Goal: Information Seeking & Learning: Learn about a topic

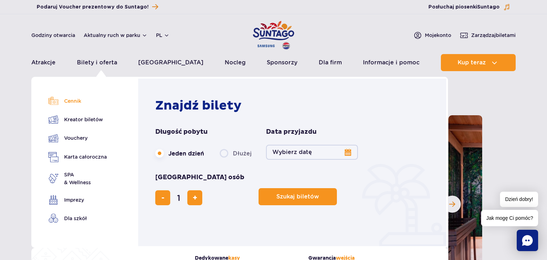
click at [76, 100] on link "Cennik" at bounding box center [77, 101] width 58 height 10
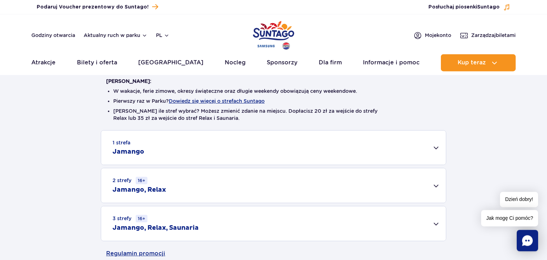
scroll to position [172, 0]
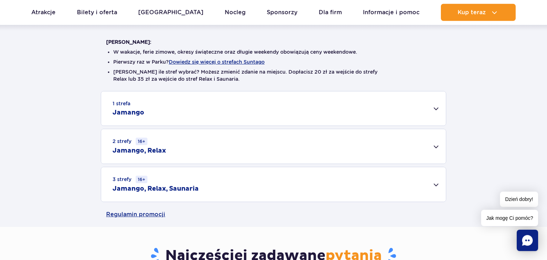
click at [417, 106] on div "1 strefa Jamango" at bounding box center [273, 108] width 344 height 34
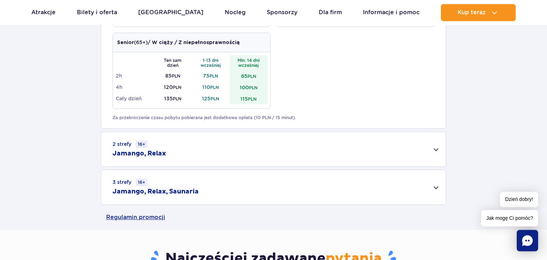
scroll to position [492, 0]
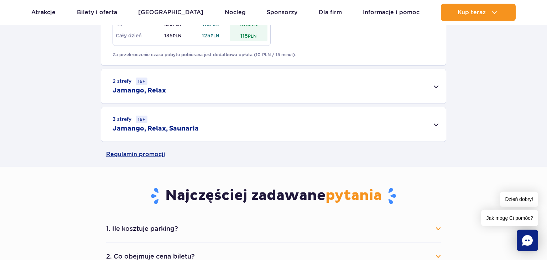
click at [421, 89] on div "2 strefy 16+ Jamango, Relax" at bounding box center [273, 86] width 344 height 35
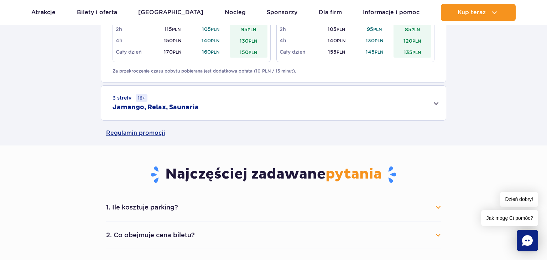
scroll to position [661, 0]
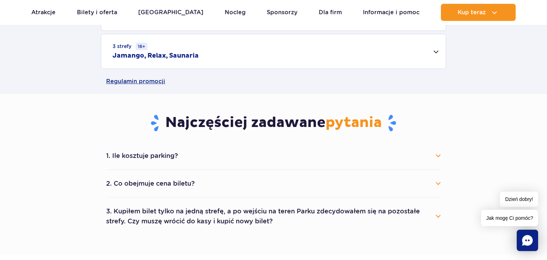
click at [317, 57] on div "3 strefy 16+ Jamango, Relax, Saunaria" at bounding box center [273, 51] width 344 height 35
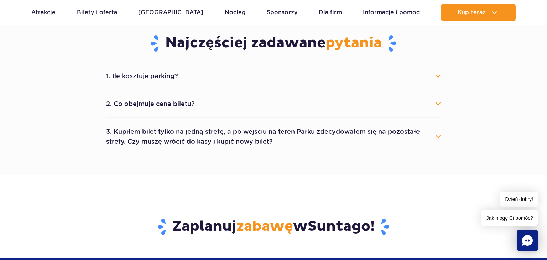
scroll to position [884, 0]
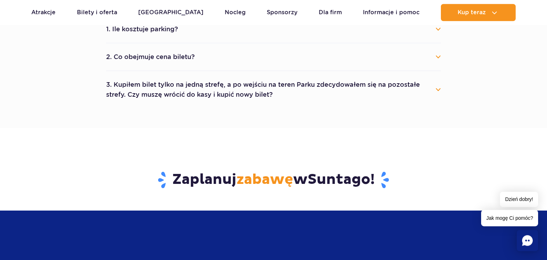
click at [367, 58] on button "2. Co obejmuje cena biletu?" at bounding box center [273, 57] width 335 height 16
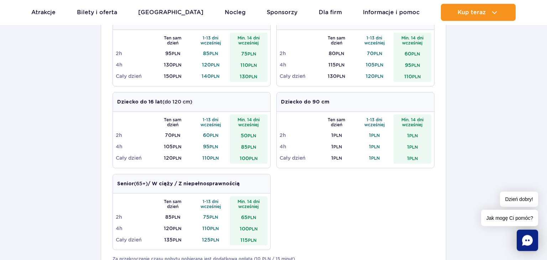
scroll to position [215, 0]
